Goal: Obtain resource: Download file/media

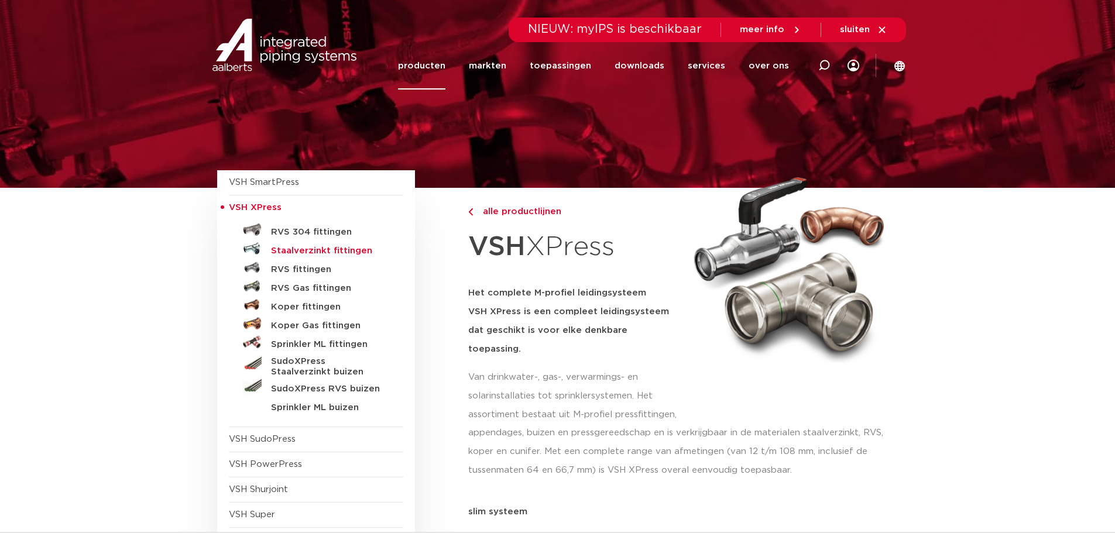
click at [311, 253] on h5 "Staalverzinkt fittingen" at bounding box center [329, 251] width 116 height 11
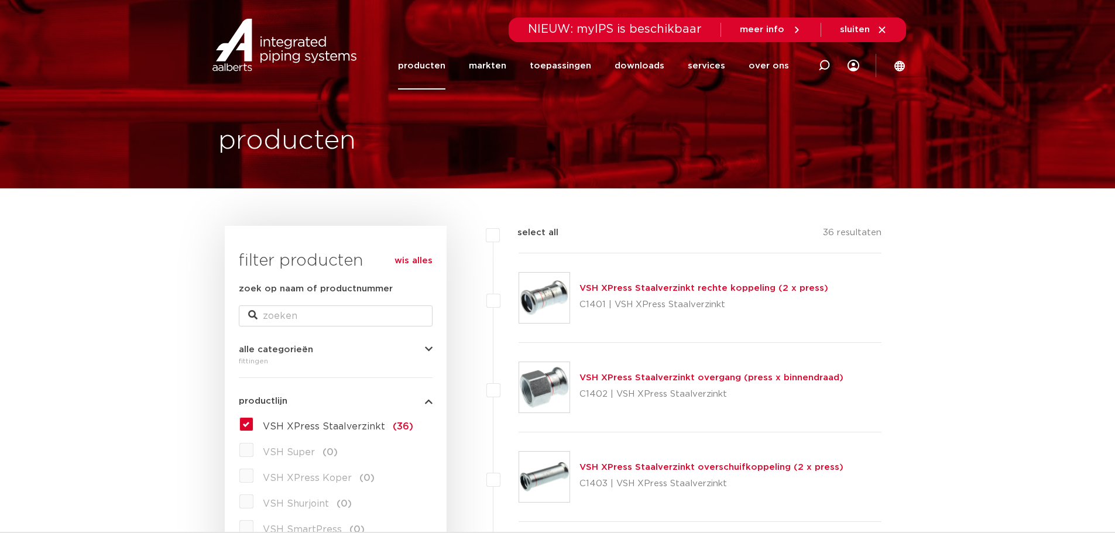
drag, startPoint x: 673, startPoint y: 470, endPoint x: 704, endPoint y: 458, distance: 32.8
click at [674, 470] on link "VSH XPress Staalverzinkt overschuifkoppeling (2 x press)" at bounding box center [711, 467] width 264 height 9
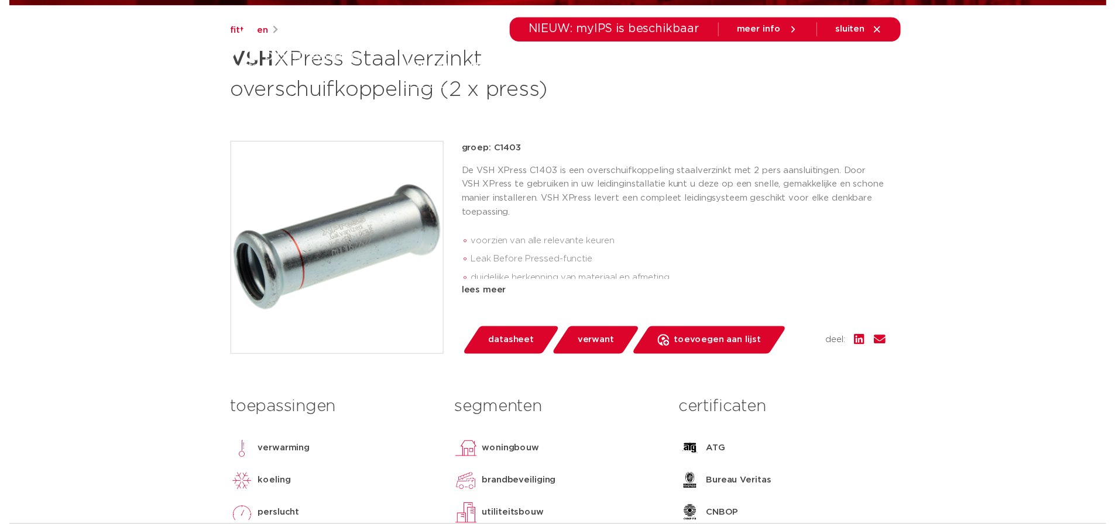
scroll to position [293, 0]
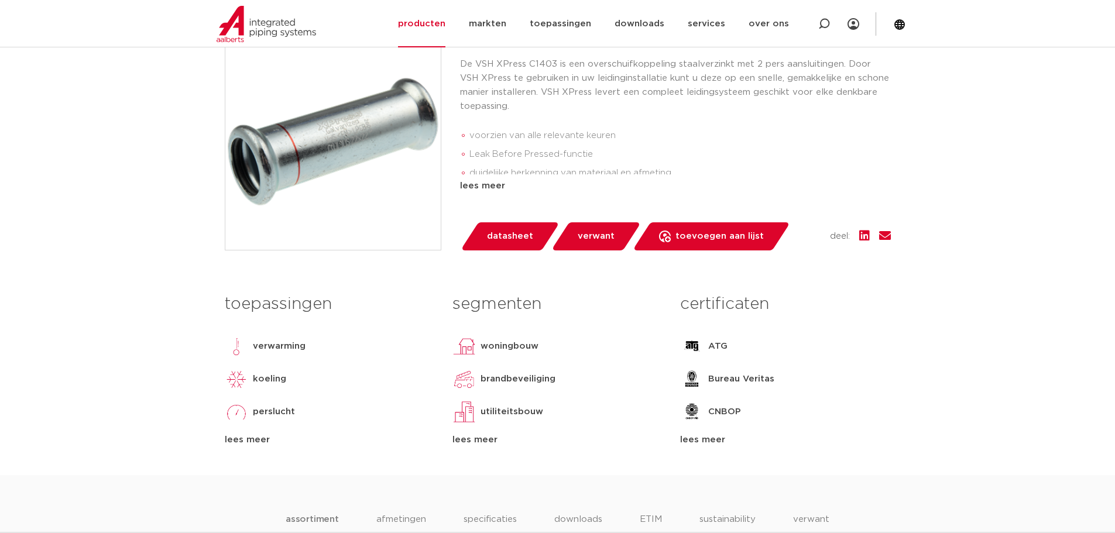
click at [504, 231] on span "datasheet" at bounding box center [510, 236] width 46 height 19
